Goal: Contribute content

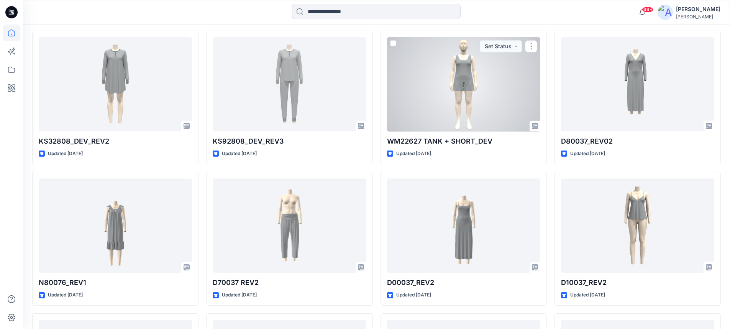
scroll to position [3300, 0]
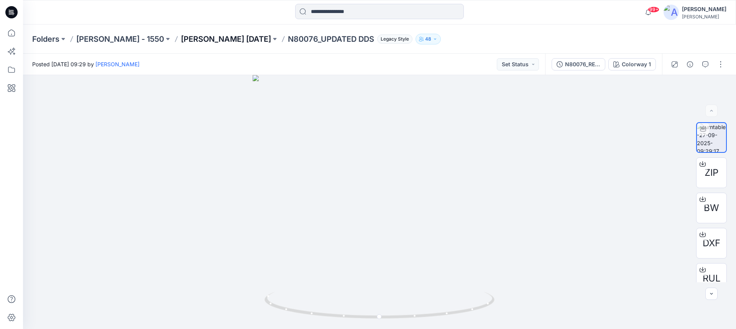
click at [199, 41] on p "Ellen Tracy Nov 25" at bounding box center [226, 39] width 90 height 11
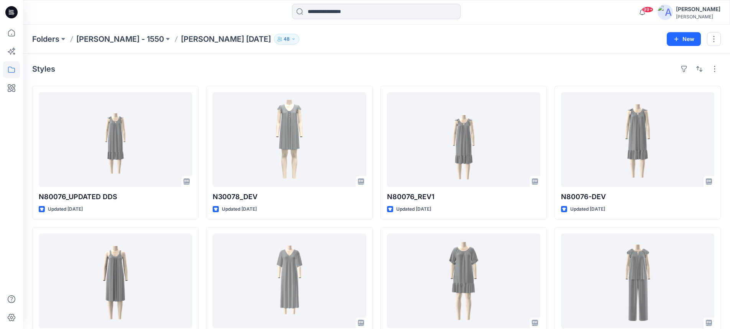
click at [181, 40] on p "Ellen Tracy Nov 25" at bounding box center [226, 39] width 90 height 11
click at [136, 41] on p "Ellen Tracy - 1550" at bounding box center [120, 39] width 88 height 11
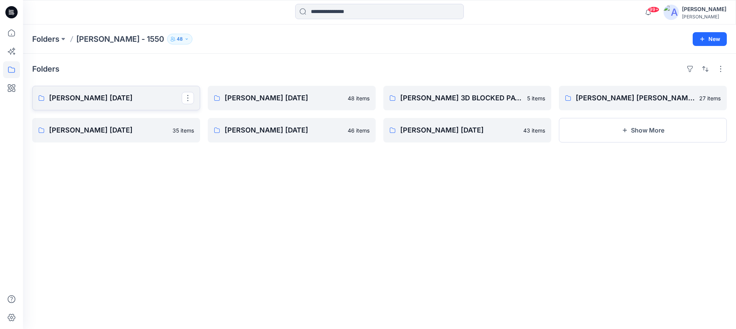
click at [91, 99] on p "Ellen Tracy Nov 25" at bounding box center [115, 98] width 133 height 11
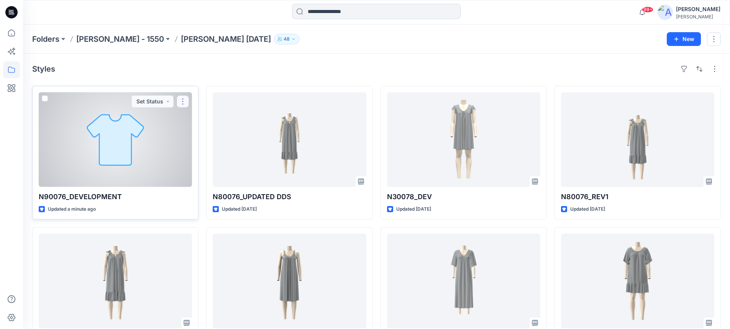
click at [182, 103] on button "button" at bounding box center [183, 101] width 12 height 12
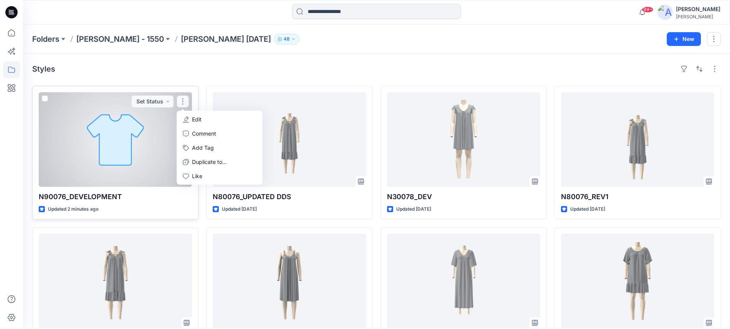
click at [196, 119] on p "Edit" at bounding box center [197, 119] width 10 height 8
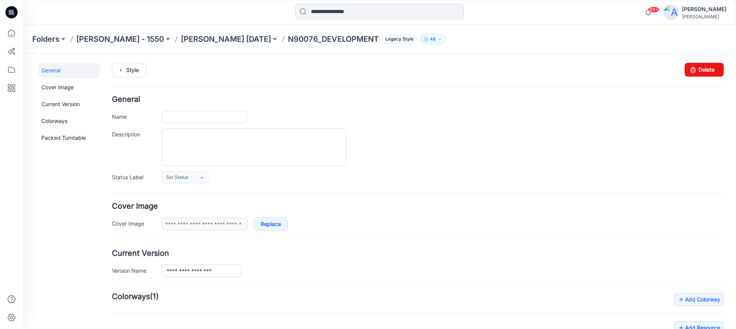
type input "**********"
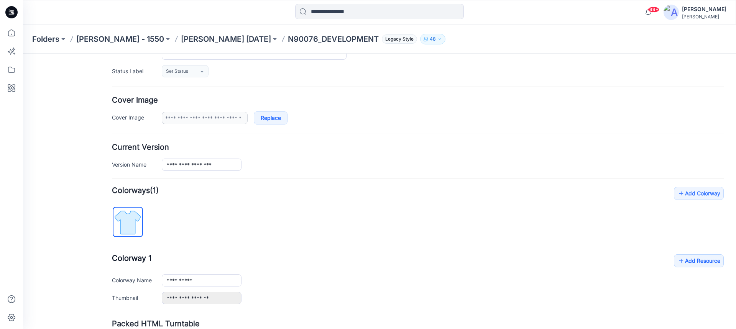
scroll to position [115, 0]
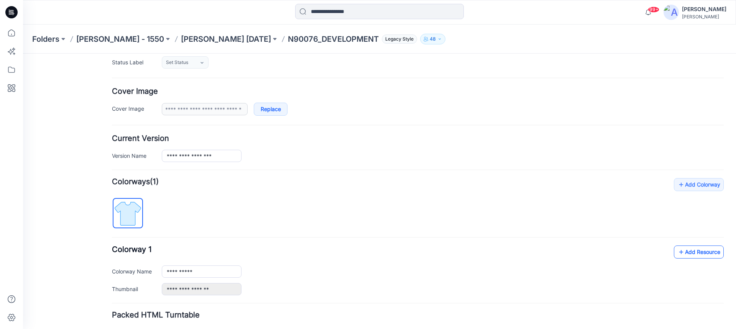
click at [684, 251] on link "Add Resource" at bounding box center [699, 252] width 50 height 13
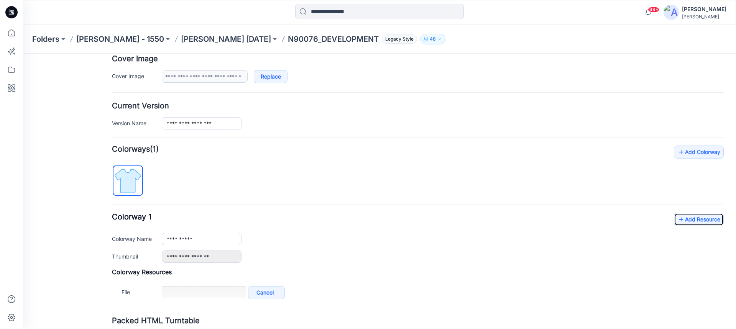
scroll to position [192, 0]
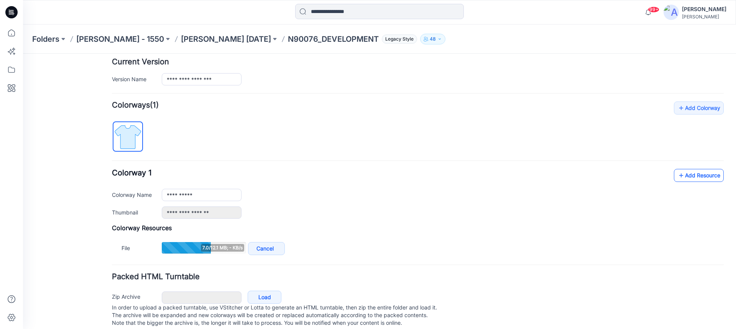
click at [685, 175] on link "Add Resource" at bounding box center [699, 175] width 50 height 13
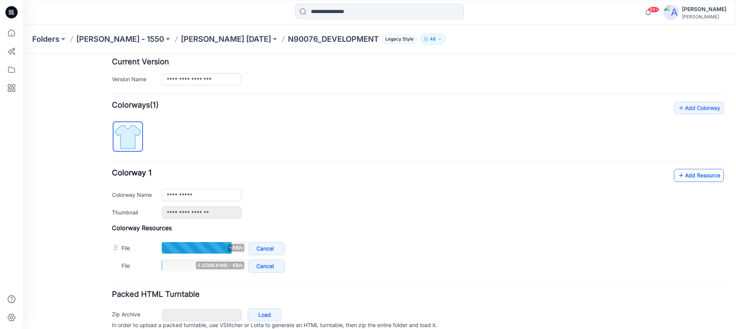
click at [684, 174] on link "Add Resource" at bounding box center [699, 175] width 50 height 13
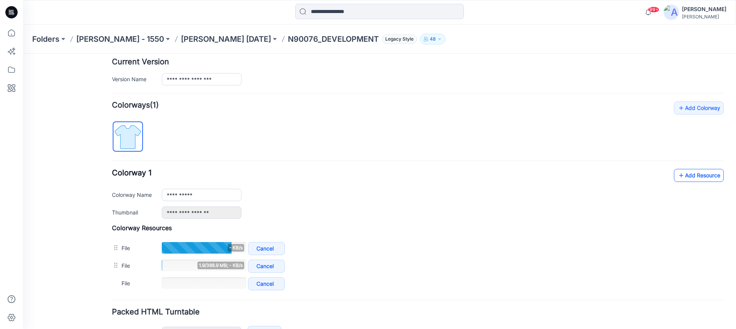
click at [685, 179] on link "Add Resource" at bounding box center [699, 175] width 50 height 13
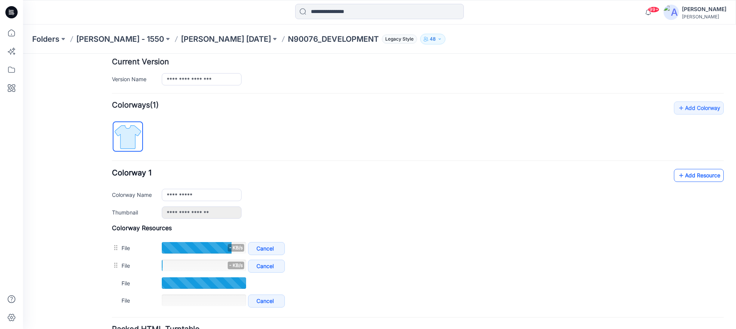
click at [692, 176] on link "Add Resource" at bounding box center [699, 175] width 50 height 13
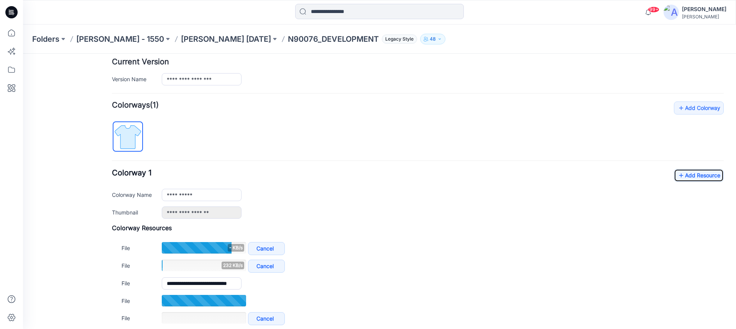
scroll to position [230, 0]
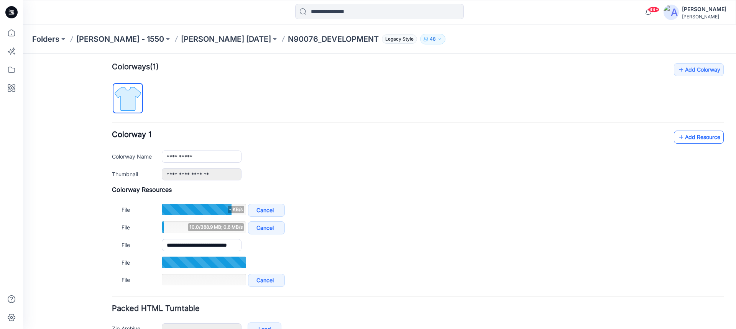
click at [678, 140] on icon at bounding box center [681, 137] width 8 height 12
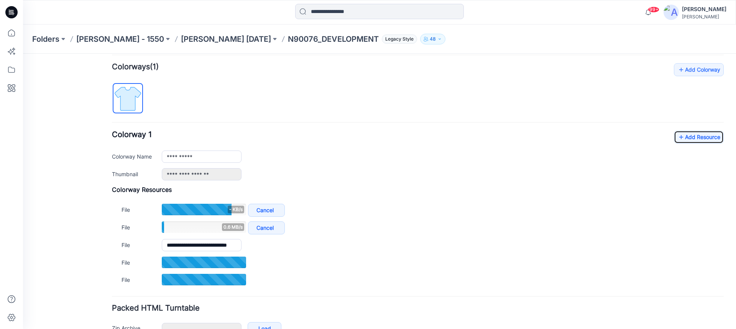
scroll to position [268, 0]
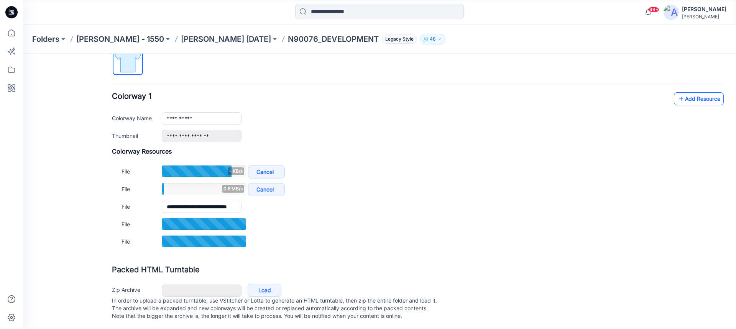
click at [683, 101] on link "Add Resource" at bounding box center [699, 98] width 50 height 13
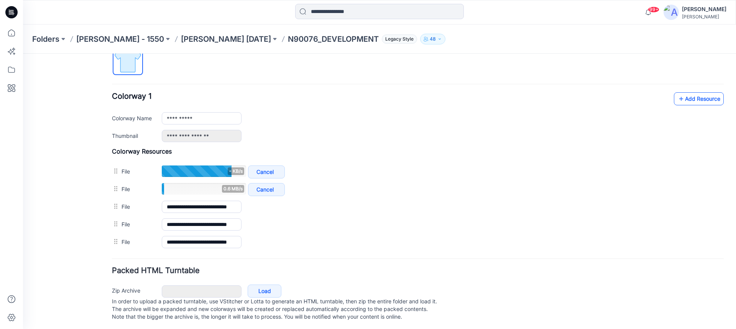
click at [691, 102] on link "Add Resource" at bounding box center [699, 98] width 50 height 13
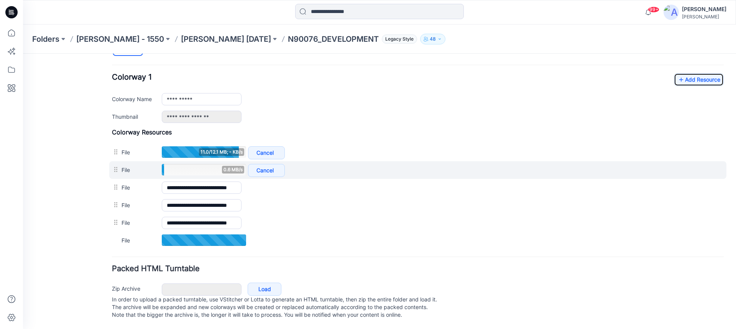
scroll to position [295, 0]
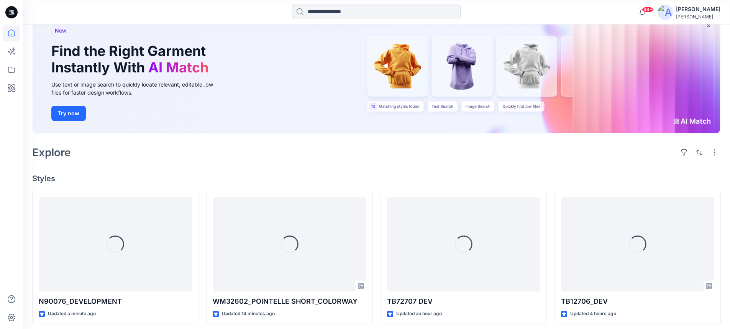
scroll to position [115, 0]
